Goal: Task Accomplishment & Management: Manage account settings

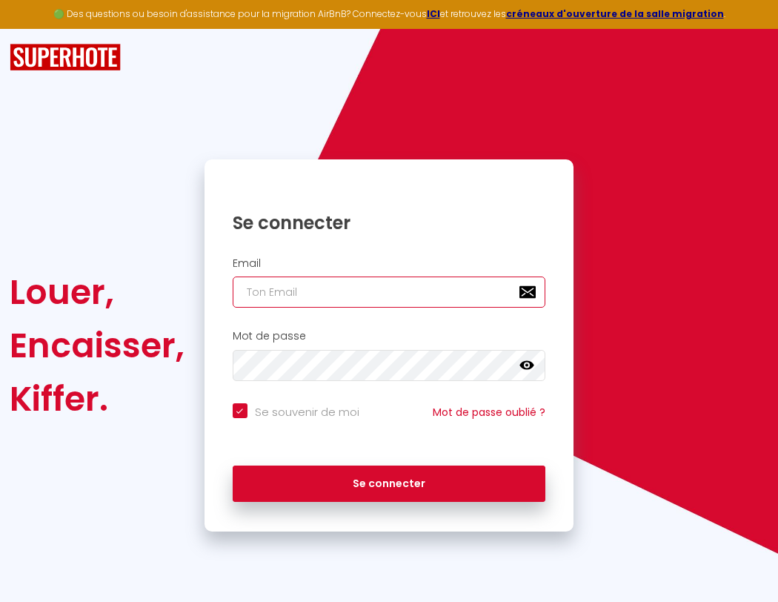
type input "s"
checkbox input "true"
type input "su"
checkbox input "true"
type input "sup"
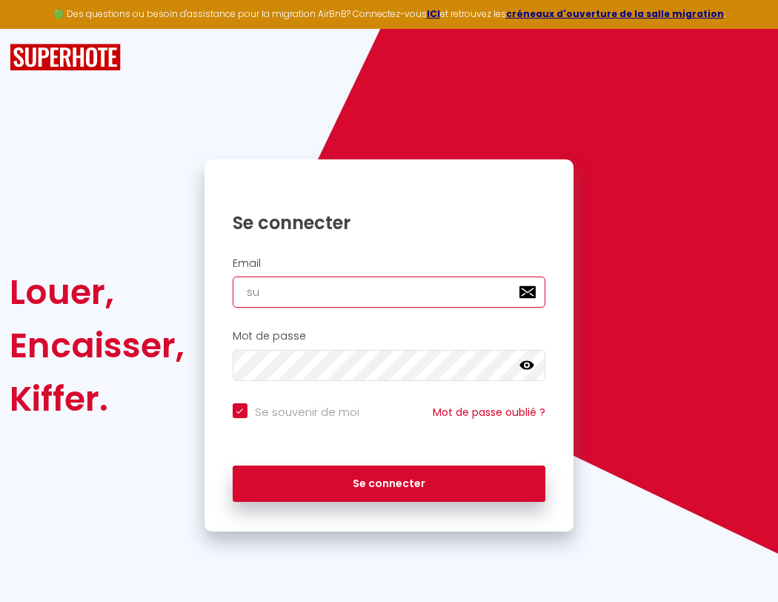
checkbox input "true"
type input "supe"
checkbox input "true"
type input "super"
checkbox input "true"
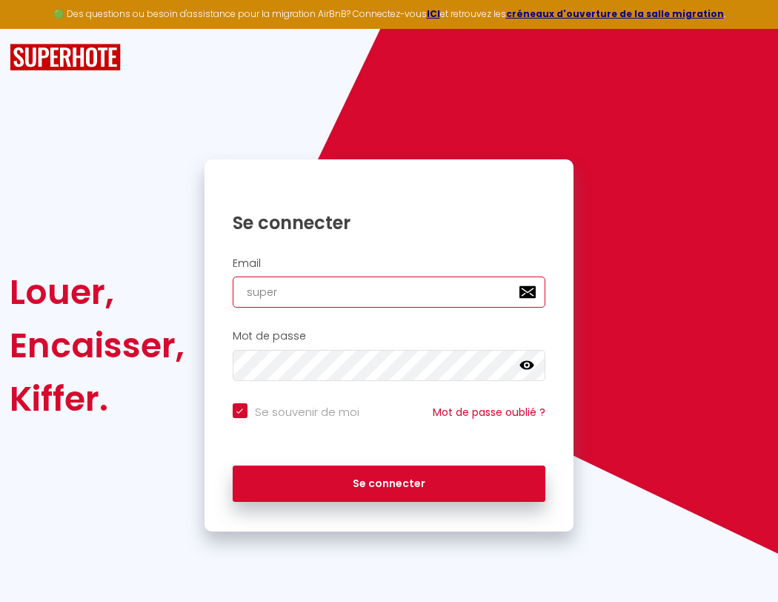
type input "superb"
checkbox input "true"
type input "superbo"
checkbox input "true"
type input "s"
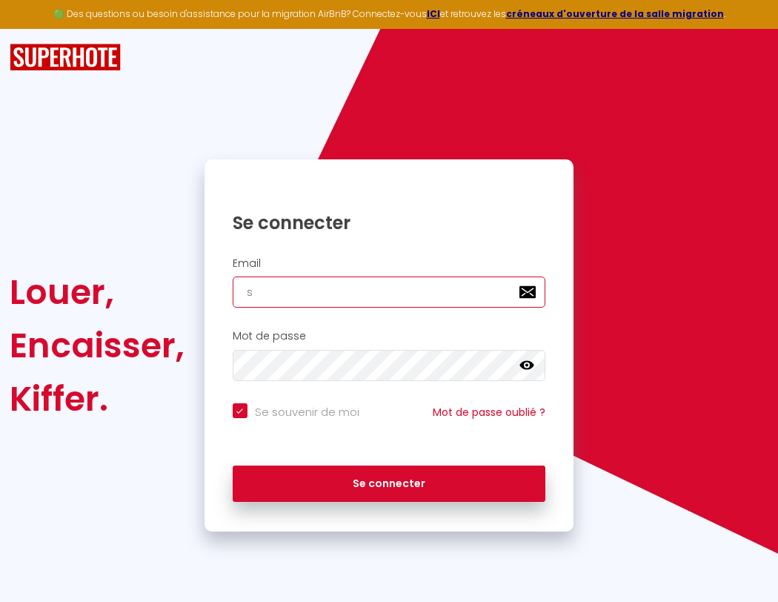
checkbox input "true"
type input "su"
checkbox input "true"
type input "sup"
checkbox input "true"
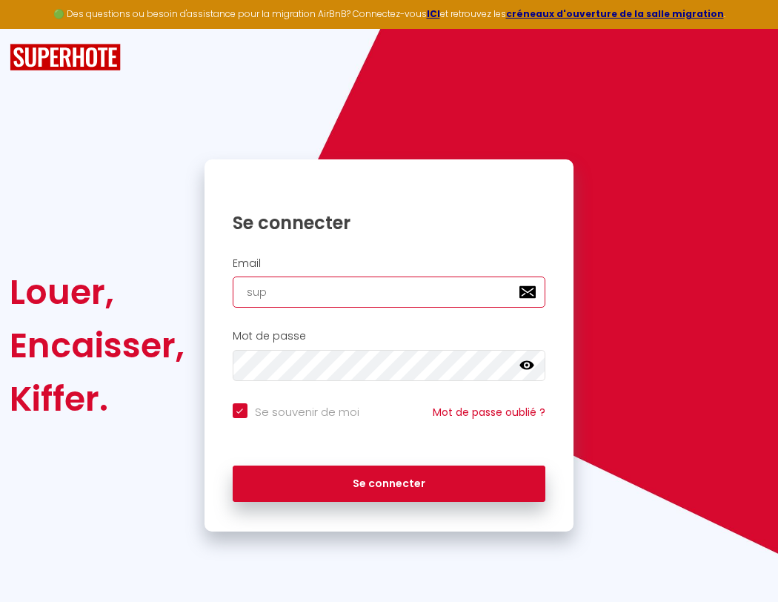
type input "supe"
checkbox input "true"
type input "super"
checkbox input "true"
type input "superb"
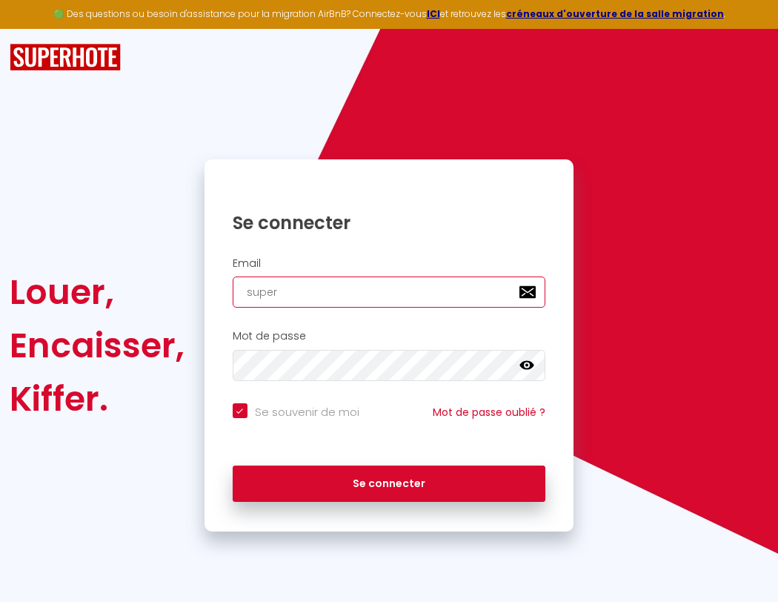
checkbox input "true"
type input "superbo"
checkbox input "true"
type input "s"
checkbox input "true"
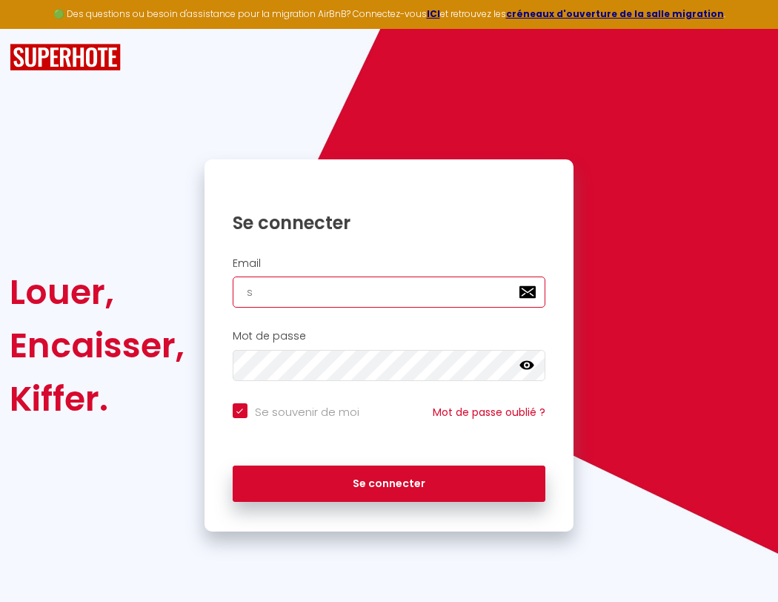
type input "su"
checkbox input "true"
type input "superbord"
checkbox input "true"
type input "superbordeaux@gm"
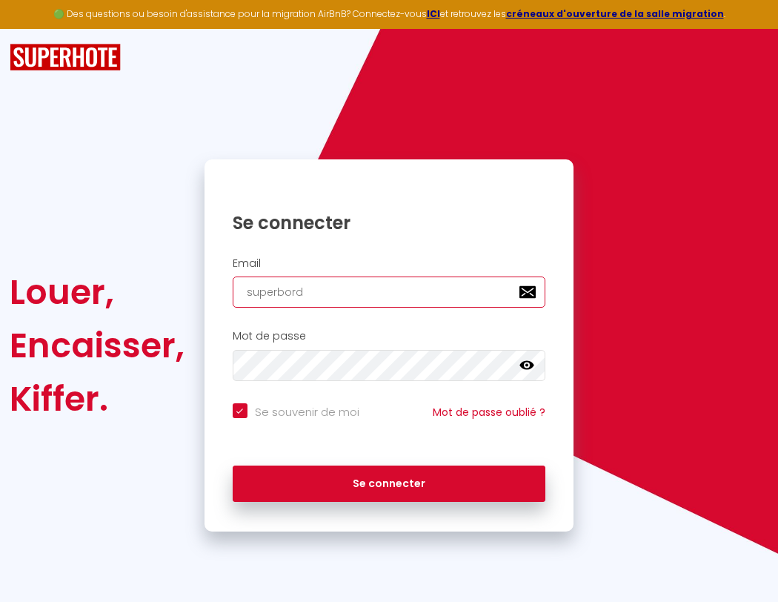
checkbox input "true"
type input "superborde"
checkbox input "true"
type input "superbordeaux@gma"
checkbox input "true"
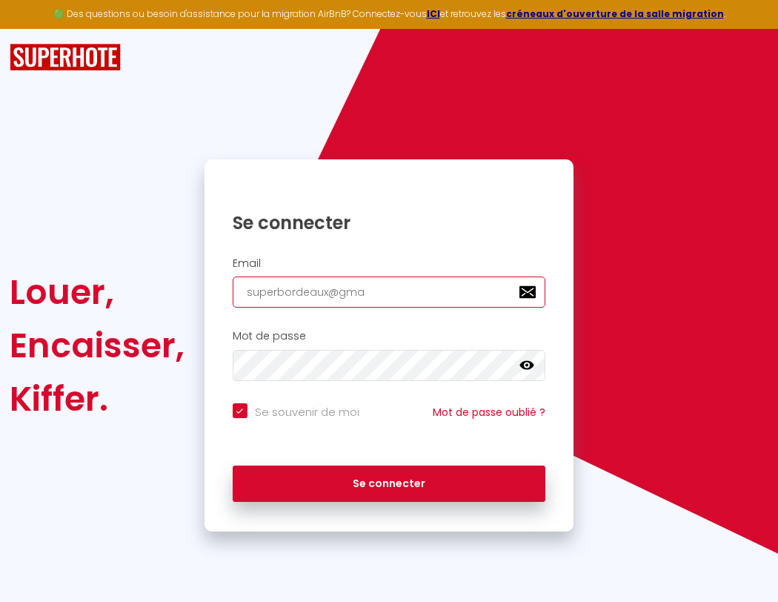
type input "superbordea"
checkbox input "true"
type input "superbordeaux@gmai"
checkbox input "true"
type input "superbordeau"
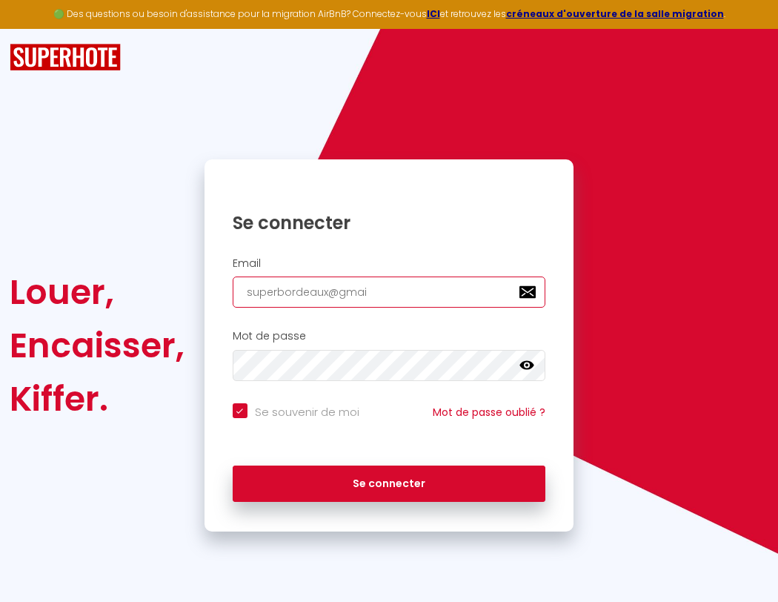
checkbox input "true"
type input "[EMAIL_ADDRESS]"
checkbox input "true"
type input "superbordeaux"
checkbox input "true"
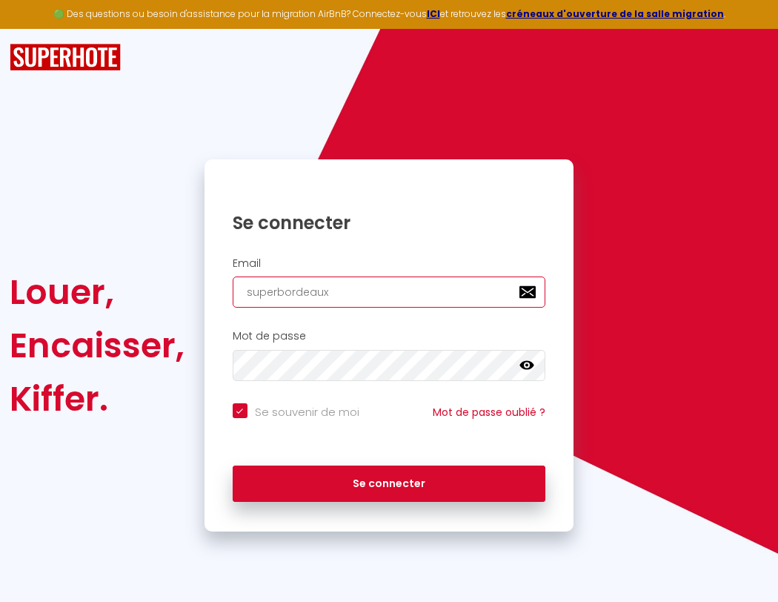
type input "[EMAIL_ADDRESS]."
checkbox input "true"
type input "superbordeaux@"
checkbox input "true"
